Goal: Task Accomplishment & Management: Use online tool/utility

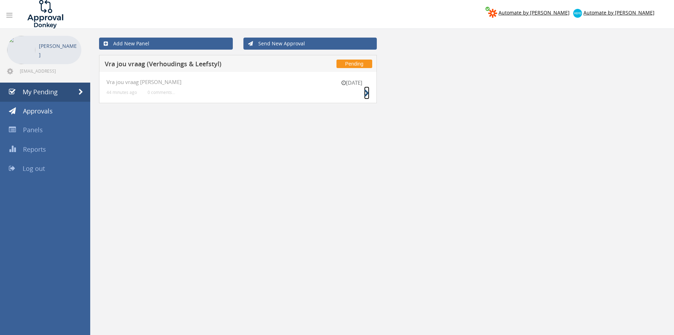
click at [366, 89] on small at bounding box center [366, 93] width 5 height 10
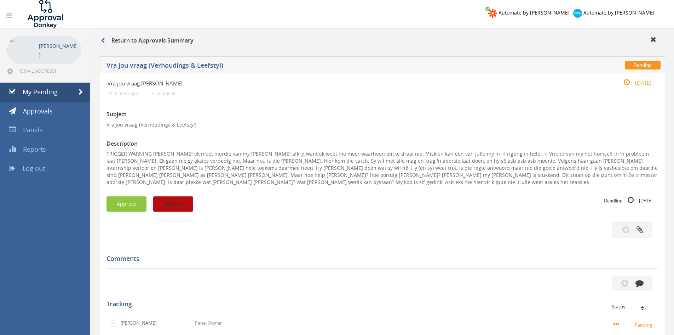
click at [181, 196] on button "Decline" at bounding box center [173, 203] width 40 height 15
